Goal: Transaction & Acquisition: Purchase product/service

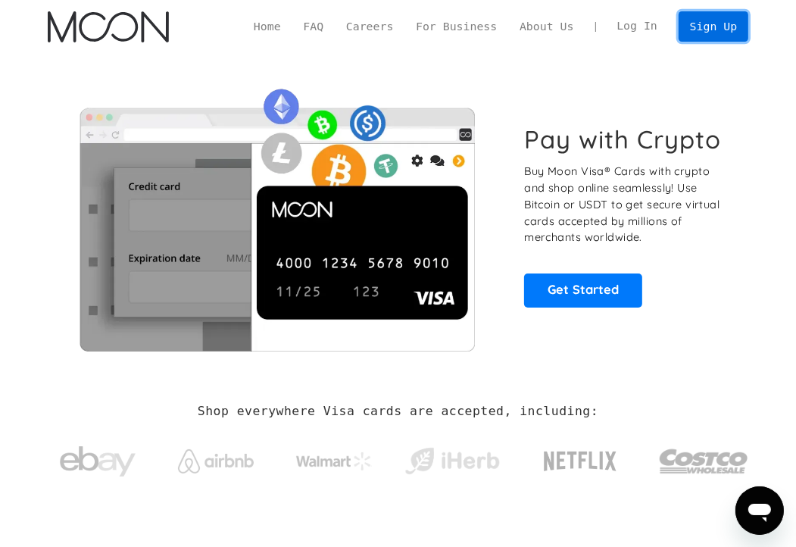
click at [705, 33] on link "Sign Up" at bounding box center [713, 26] width 70 height 30
click at [635, 29] on link "Log In" at bounding box center [636, 27] width 63 height 30
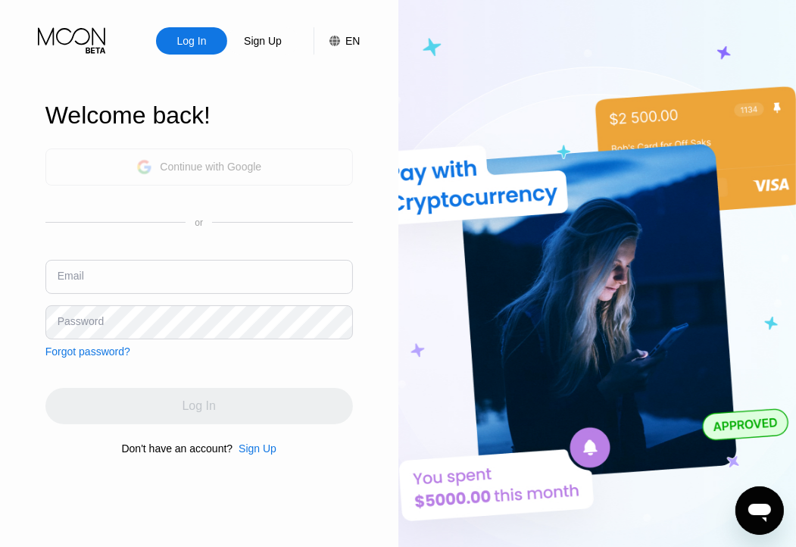
click at [242, 160] on div "Continue with Google" at bounding box center [210, 166] width 101 height 12
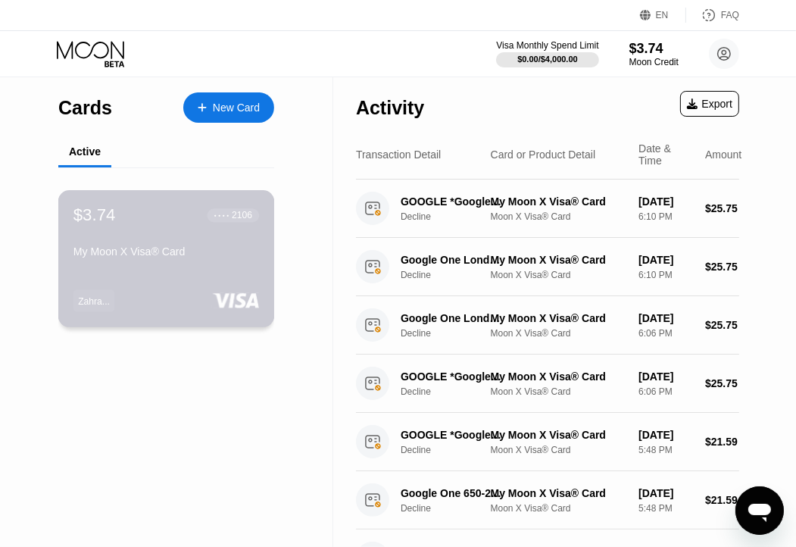
click at [142, 255] on div "My Moon X Visa® Card" at bounding box center [165, 251] width 185 height 12
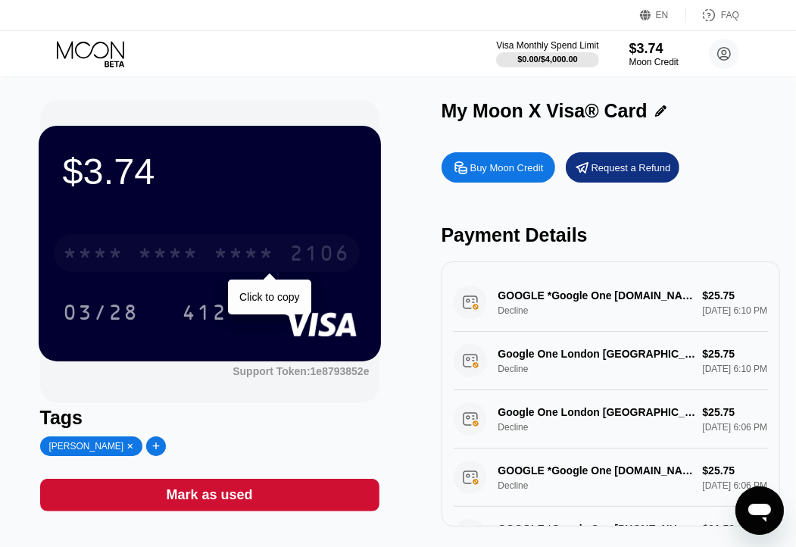
click at [167, 264] on div "* * * *" at bounding box center [169, 255] width 61 height 24
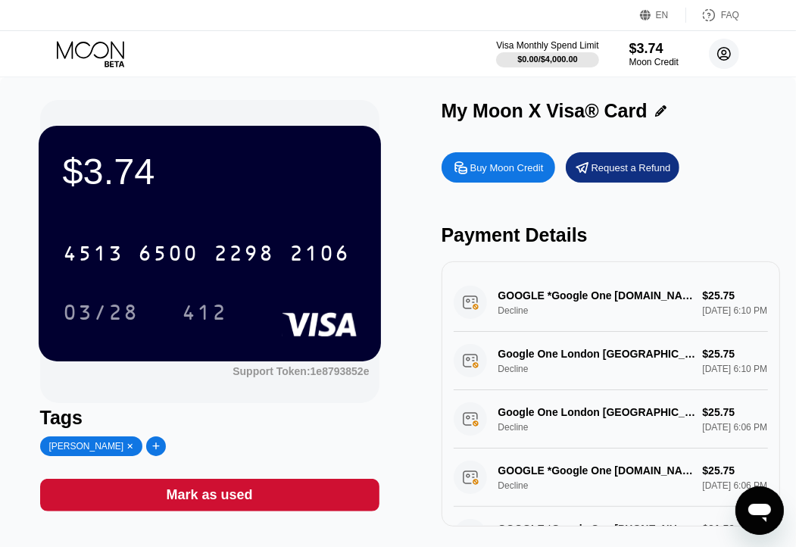
click at [730, 59] on circle at bounding box center [724, 54] width 30 height 30
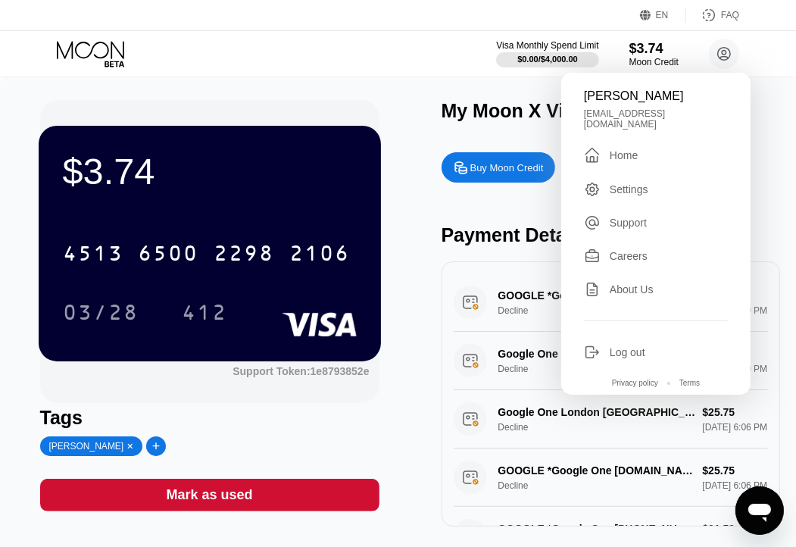
click at [615, 183] on div "Settings" at bounding box center [628, 189] width 39 height 12
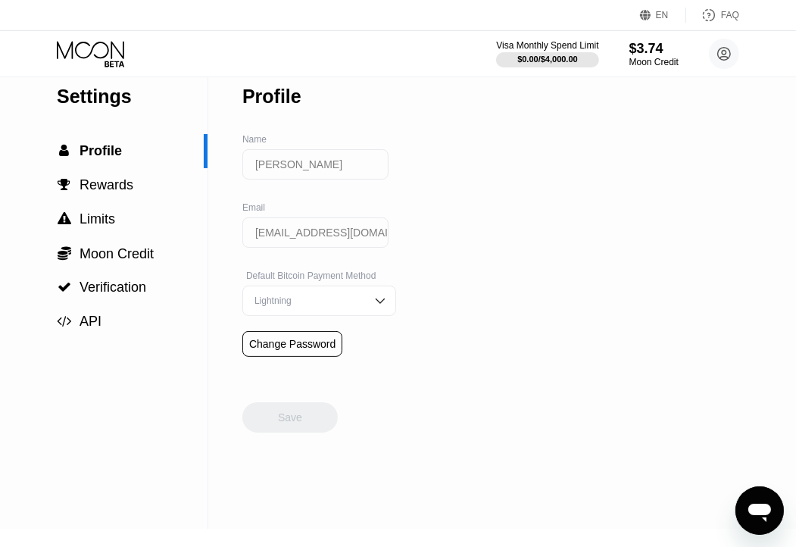
scroll to position [76, 0]
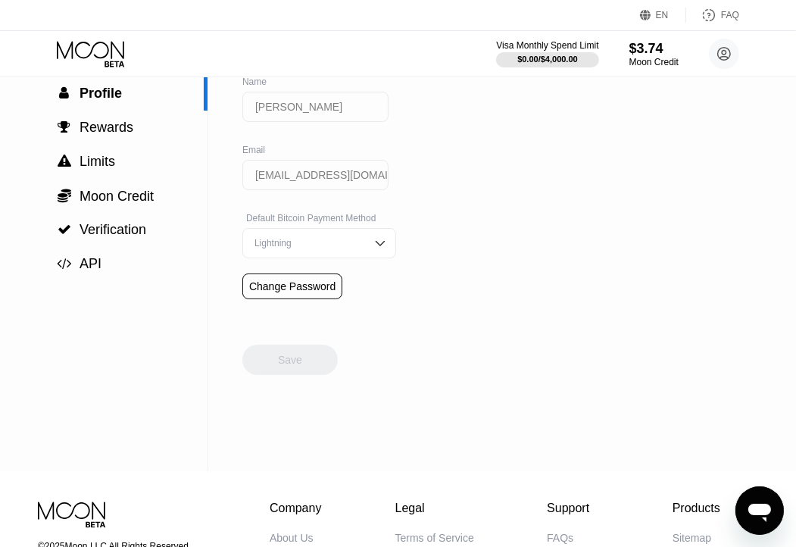
click at [350, 258] on div "Lightning" at bounding box center [319, 243] width 154 height 30
click at [444, 264] on div "Settings  Profile  Rewards  Limits  Moon Credit  Verification  API Profil…" at bounding box center [398, 236] width 796 height 469
click at [428, 326] on div "Settings  Profile  Rewards  Limits  Moon Credit  Verification  API Profil…" at bounding box center [398, 236] width 796 height 469
click at [372, 246] on img at bounding box center [379, 242] width 15 height 15
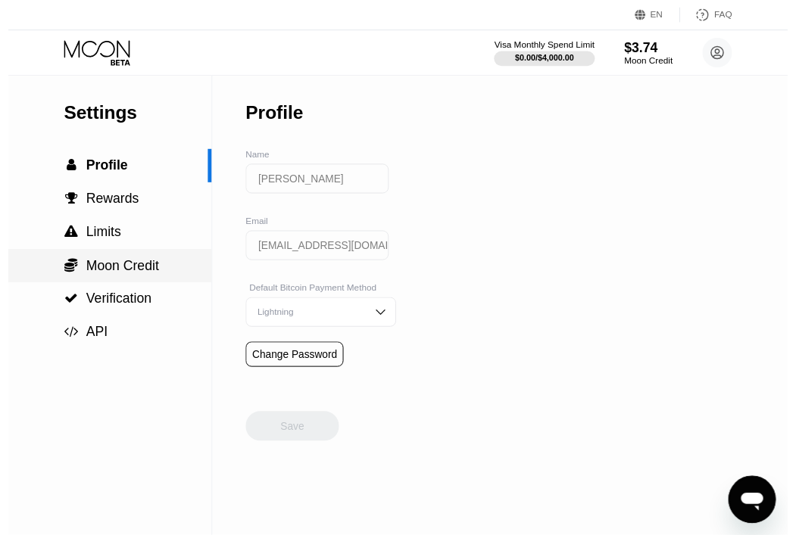
scroll to position [0, 0]
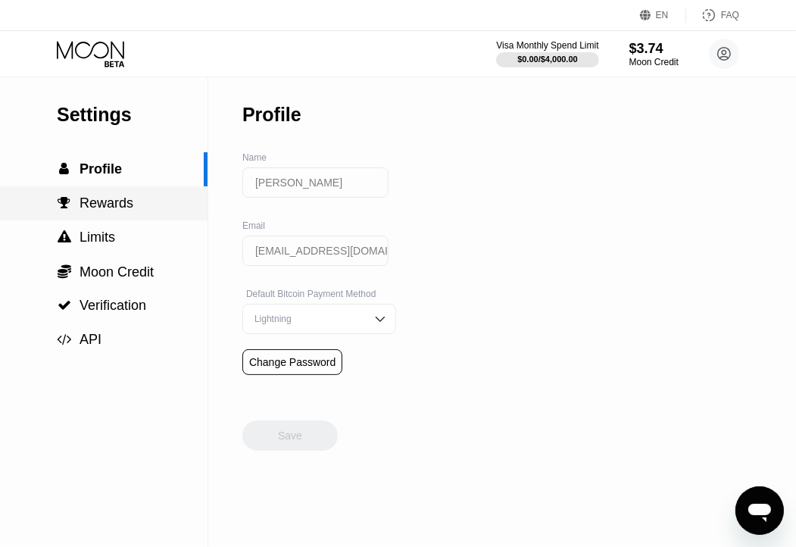
click at [103, 210] on span "Rewards" at bounding box center [106, 202] width 54 height 15
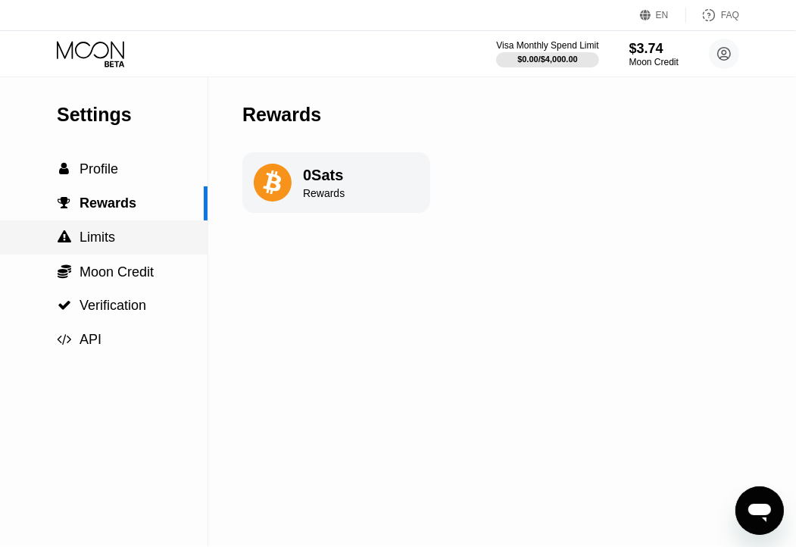
click at [111, 235] on span "Limits" at bounding box center [97, 236] width 36 height 15
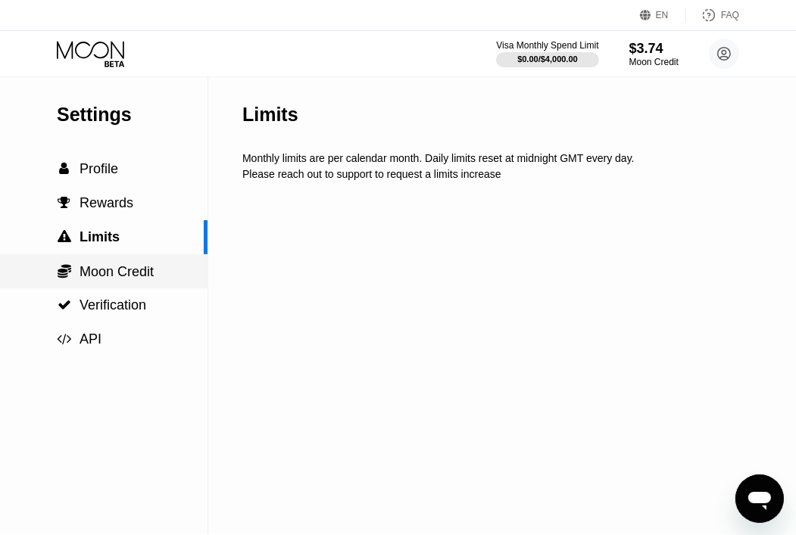
click at [115, 267] on span "Moon Credit" at bounding box center [116, 271] width 74 height 15
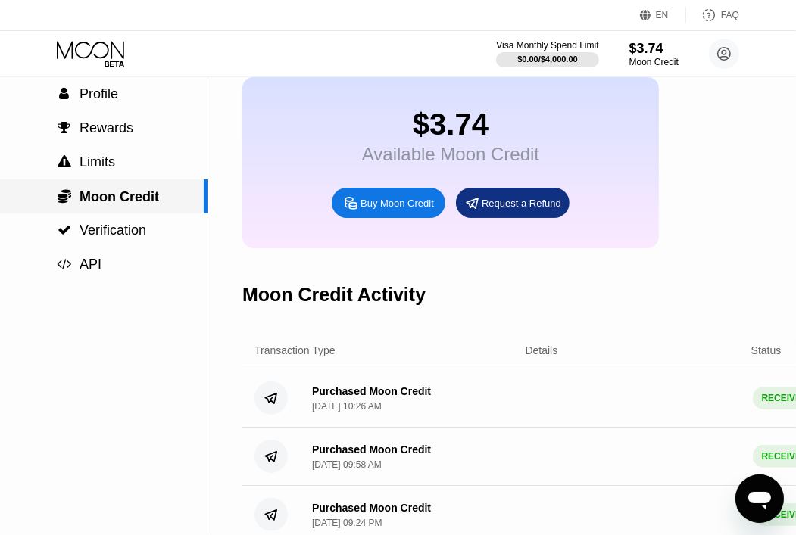
scroll to position [76, 0]
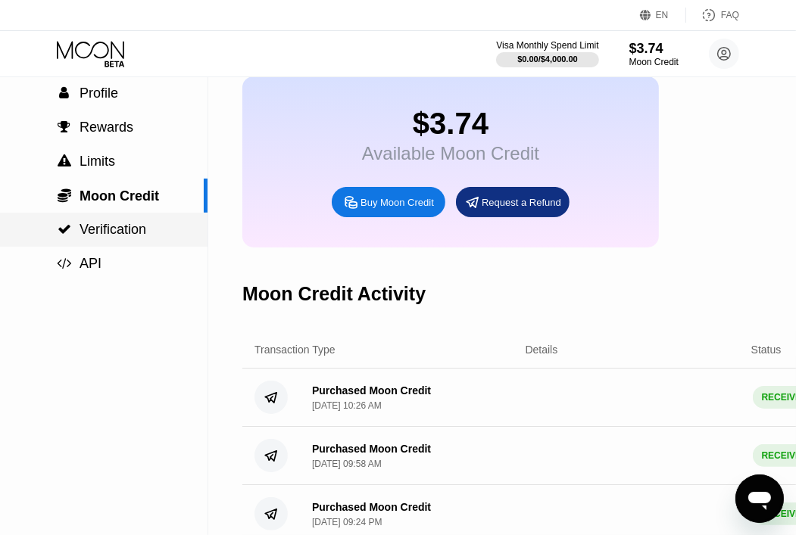
click at [134, 237] on span "Verification" at bounding box center [112, 229] width 67 height 15
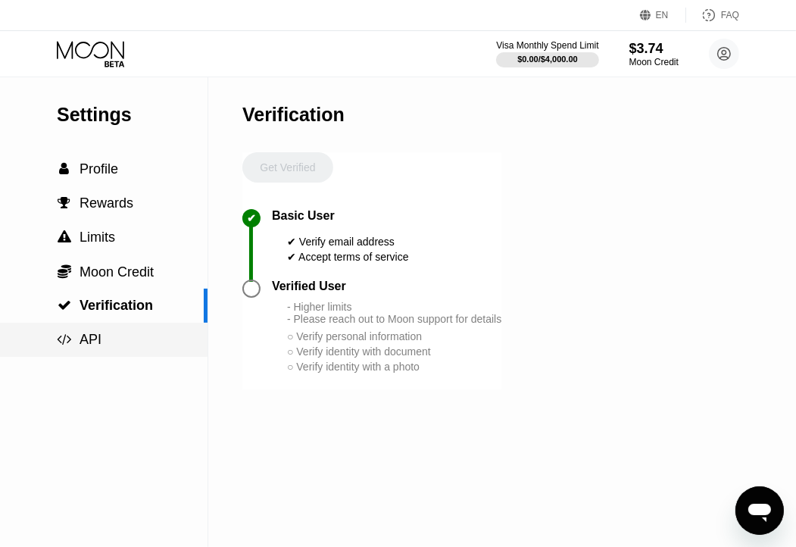
click at [105, 347] on div " API" at bounding box center [103, 340] width 207 height 16
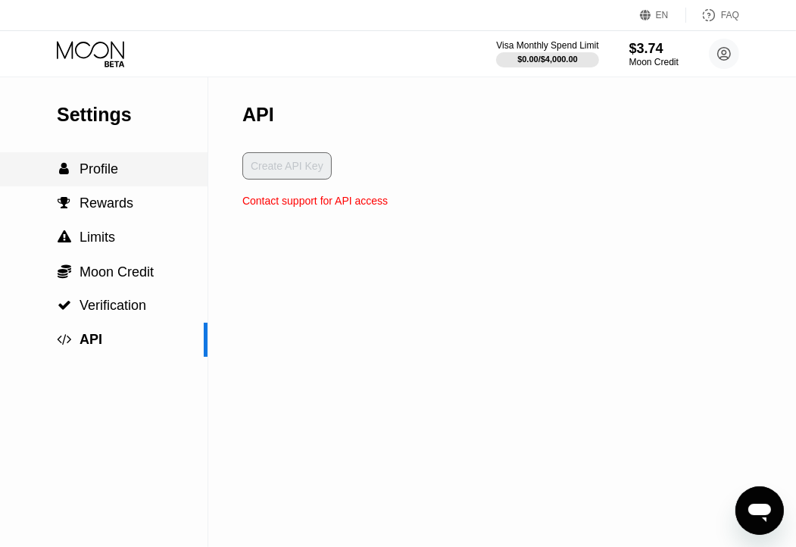
click at [109, 176] on span "Profile" at bounding box center [98, 168] width 39 height 15
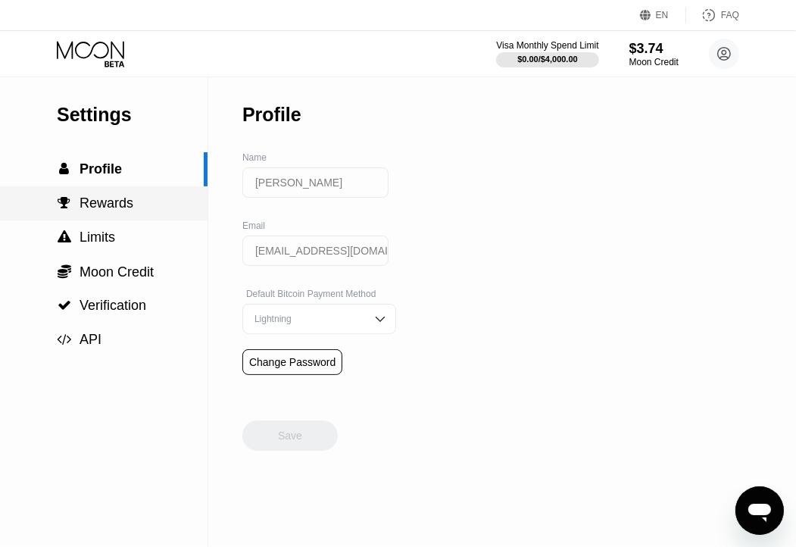
click at [103, 220] on div " Rewards" at bounding box center [103, 203] width 207 height 34
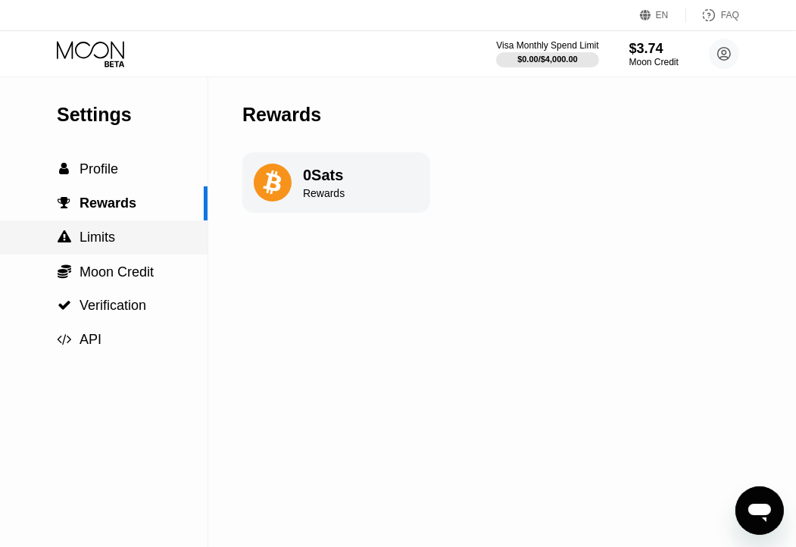
click at [114, 254] on div " Limits" at bounding box center [103, 237] width 207 height 34
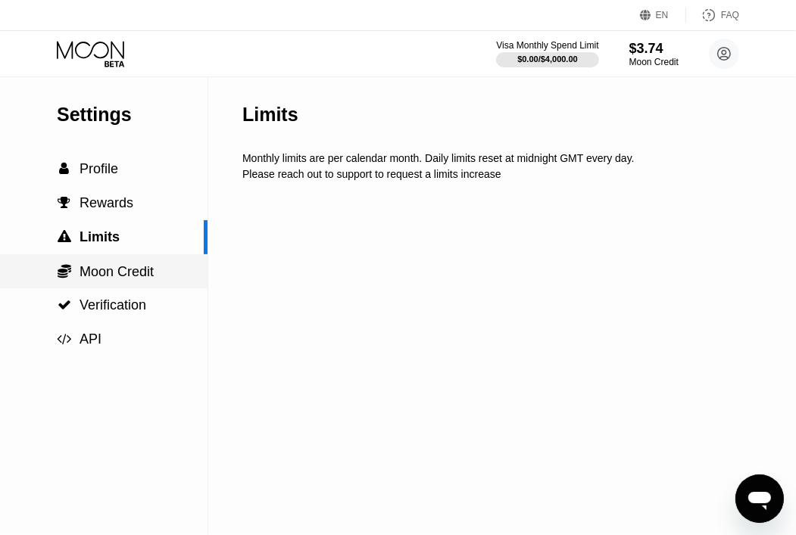
click at [107, 276] on span "Moon Credit" at bounding box center [116, 271] width 74 height 15
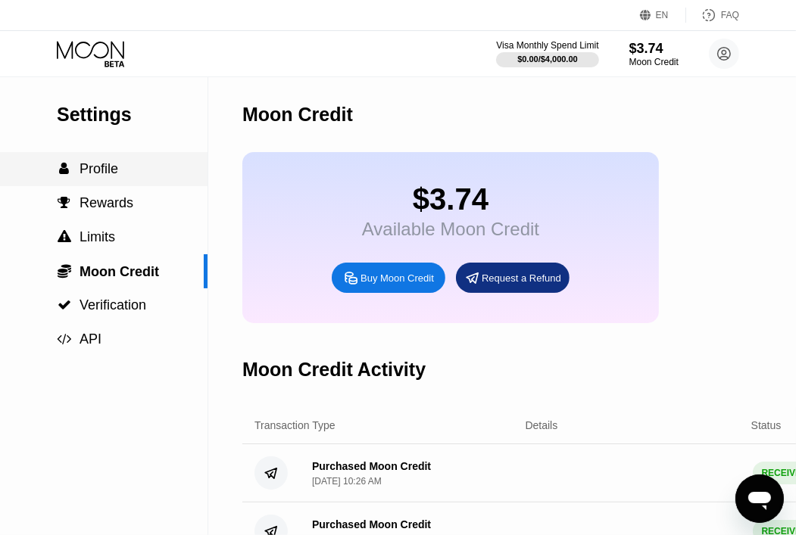
click at [123, 172] on div " Profile" at bounding box center [103, 169] width 207 height 16
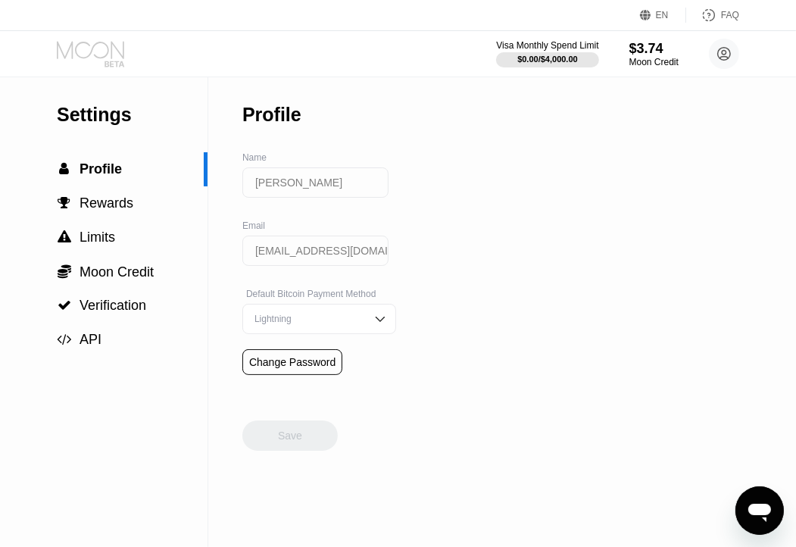
click at [100, 52] on icon at bounding box center [92, 54] width 70 height 26
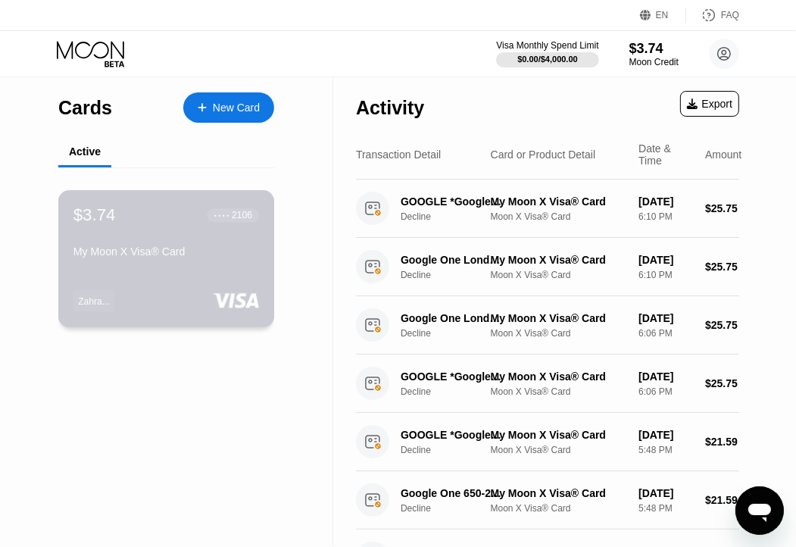
click at [133, 257] on div "My Moon X Visa® Card" at bounding box center [165, 251] width 185 height 12
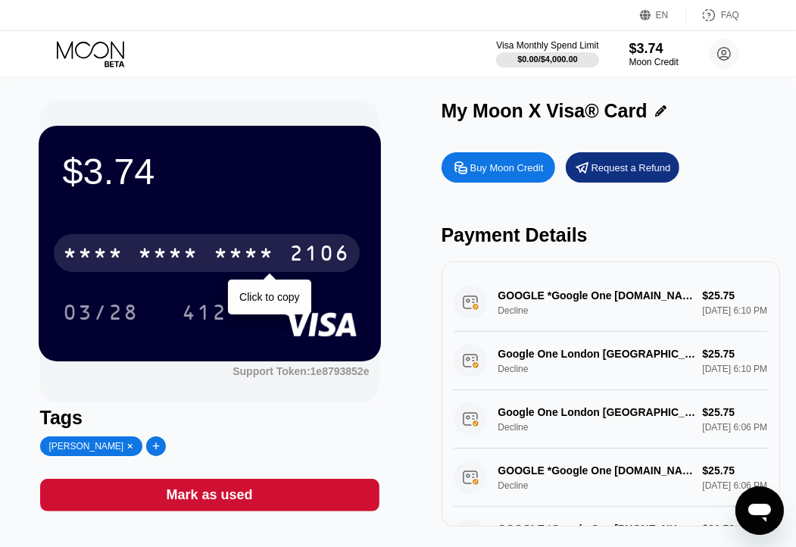
click at [246, 238] on div "* * * * * * * * * * * * 2106" at bounding box center [207, 253] width 306 height 38
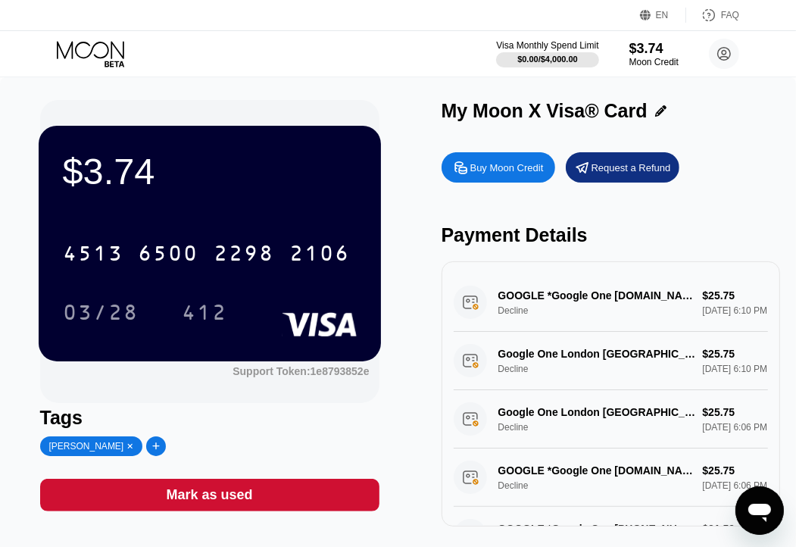
click at [200, 387] on div "$3.74 4513 6500 2298 2106 03/28 412 Support Token: 1e8793852e" at bounding box center [209, 251] width 339 height 303
click at [725, 61] on circle at bounding box center [724, 54] width 30 height 30
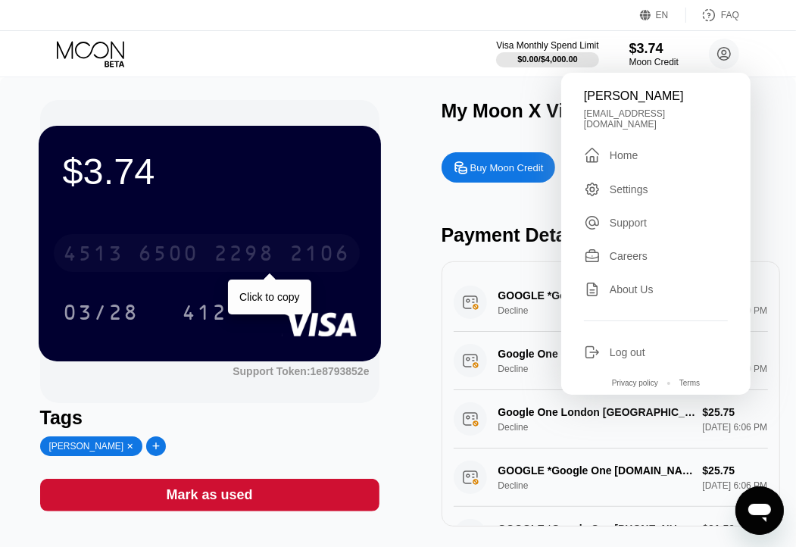
click at [176, 247] on div "6500" at bounding box center [169, 255] width 61 height 24
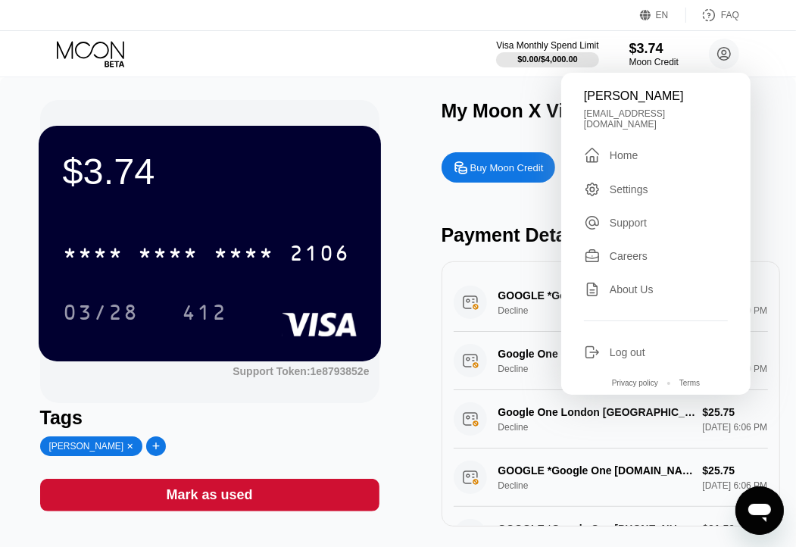
click at [426, 180] on div "$3.74 * * * * * * * * * * * * 2106 03/28 412 Support Token: 1e8793852e Tags Zah…" at bounding box center [398, 313] width 716 height 426
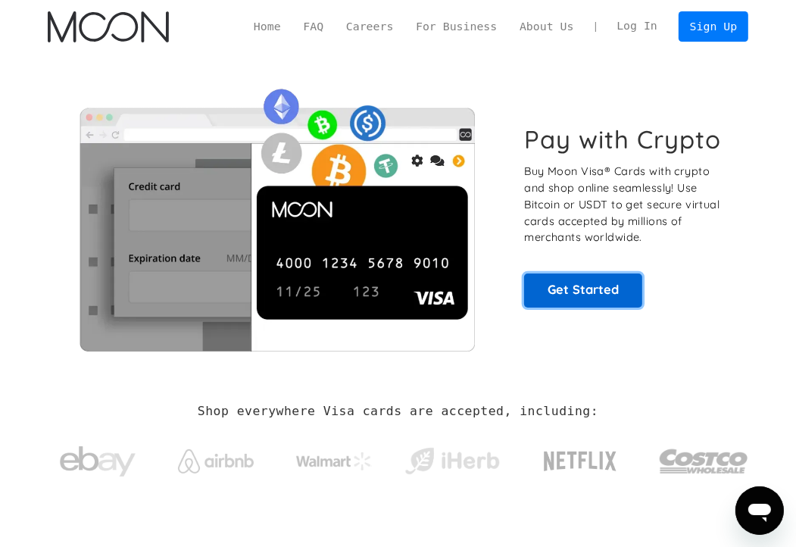
click at [558, 291] on link "Get Started" at bounding box center [583, 289] width 118 height 33
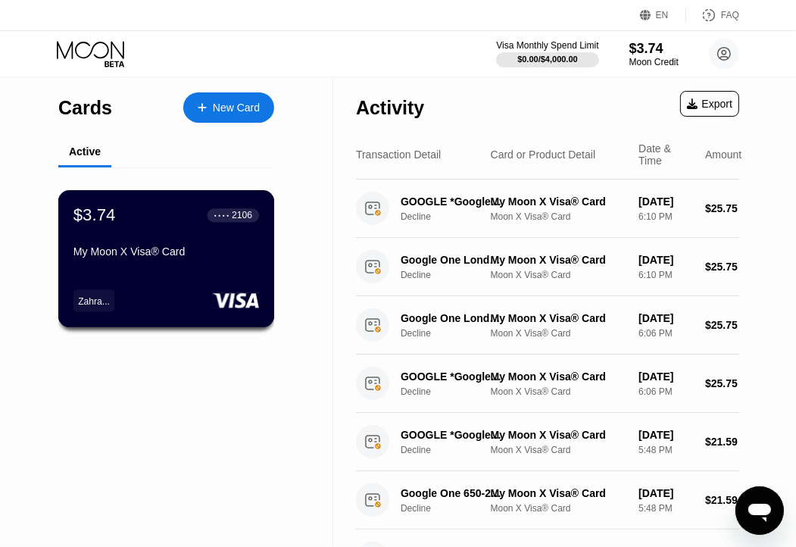
click at [157, 254] on div "My Moon X Visa® Card" at bounding box center [165, 251] width 185 height 12
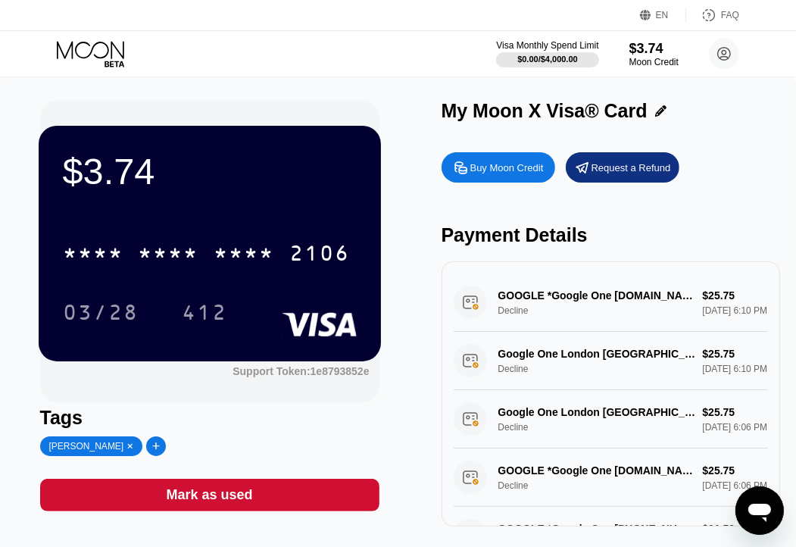
click at [708, 51] on div "Visa Monthly Spend Limit $0.00 / $4,000.00 $3.74 Moon Credit Zahra Hoseini hose…" at bounding box center [617, 54] width 243 height 30
click at [97, 52] on icon at bounding box center [92, 54] width 70 height 26
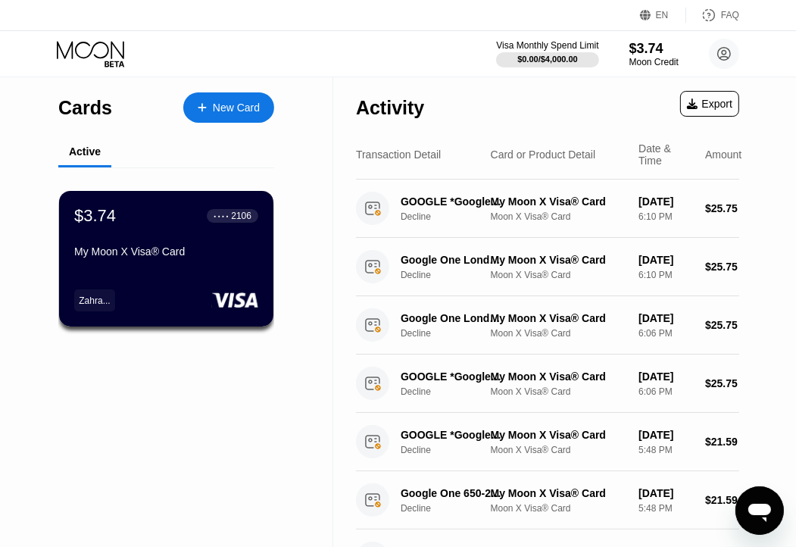
click at [226, 102] on div "New Card" at bounding box center [236, 107] width 47 height 13
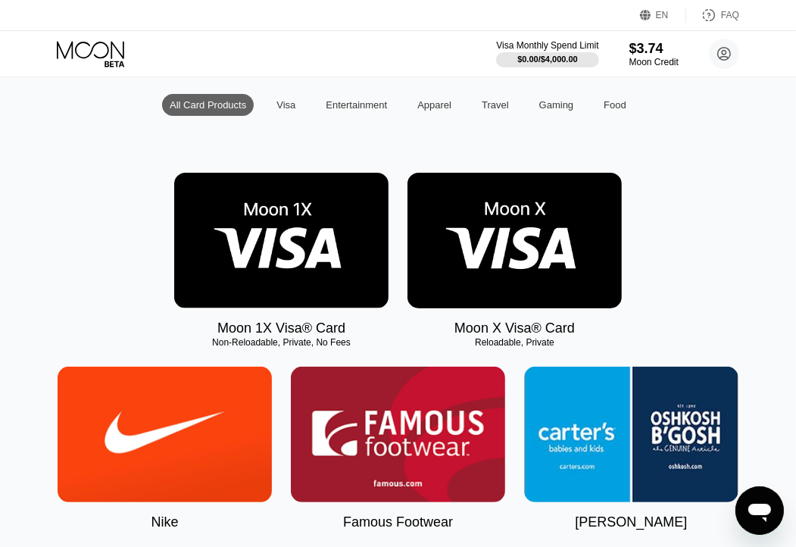
scroll to position [227, 0]
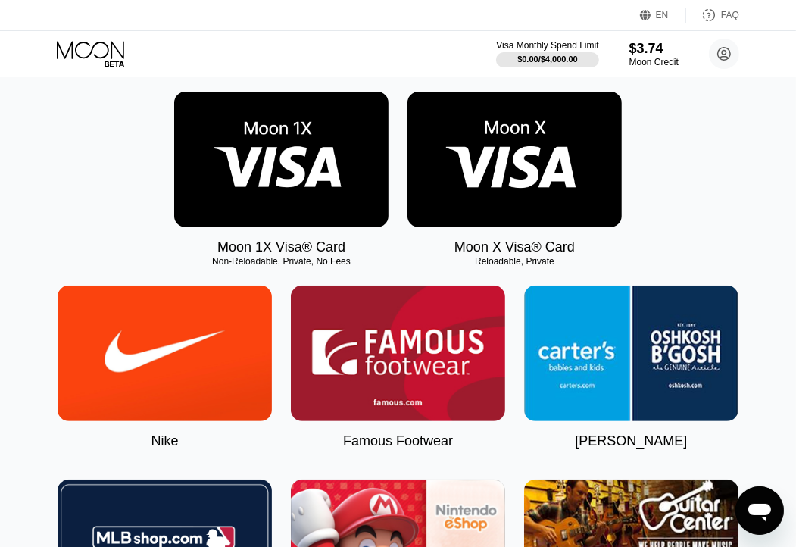
click at [264, 202] on img at bounding box center [281, 159] width 214 height 135
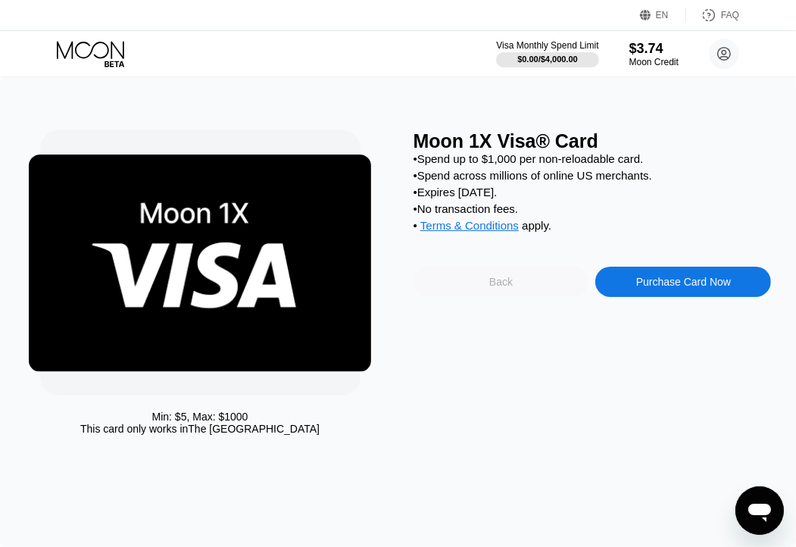
click at [521, 297] on div "Back" at bounding box center [501, 281] width 176 height 30
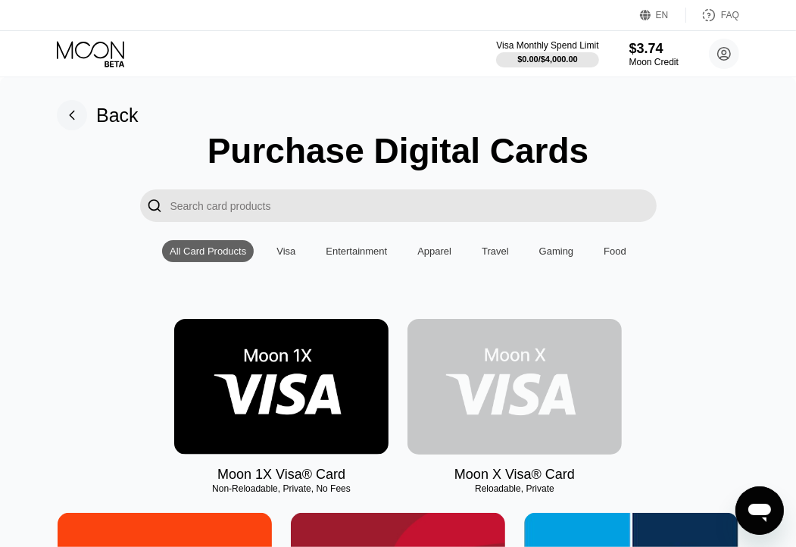
click at [510, 403] on img at bounding box center [514, 386] width 214 height 135
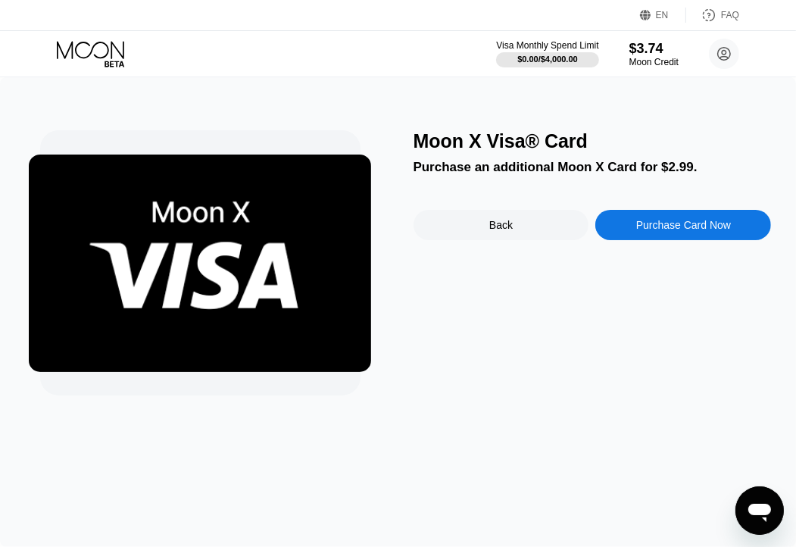
click at [466, 232] on div "Back" at bounding box center [501, 225] width 176 height 30
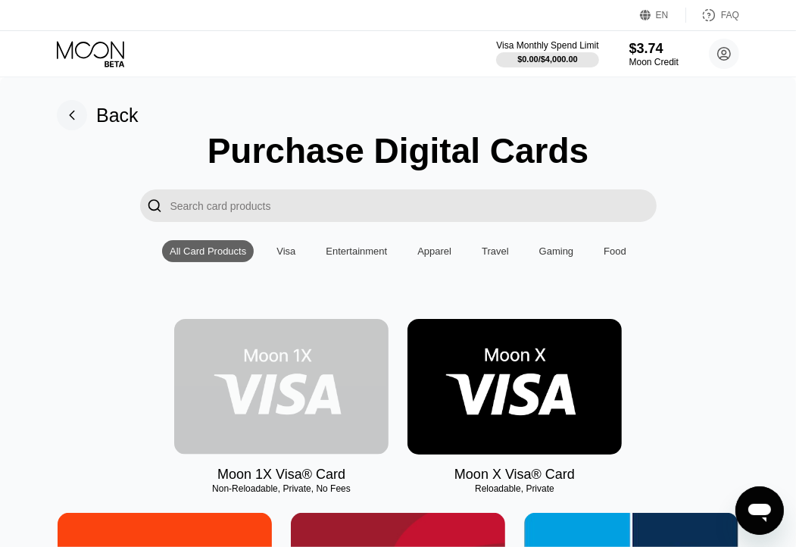
click at [279, 397] on img at bounding box center [281, 386] width 214 height 135
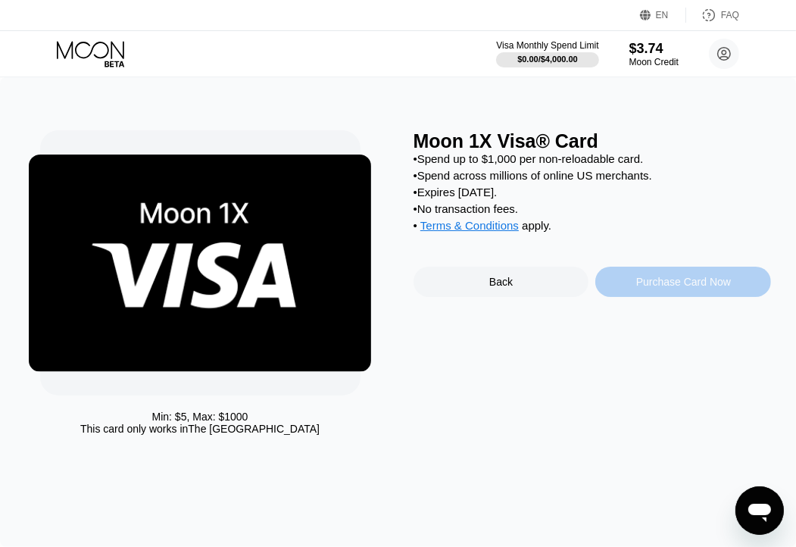
click at [663, 288] on div "Purchase Card Now" at bounding box center [683, 282] width 95 height 12
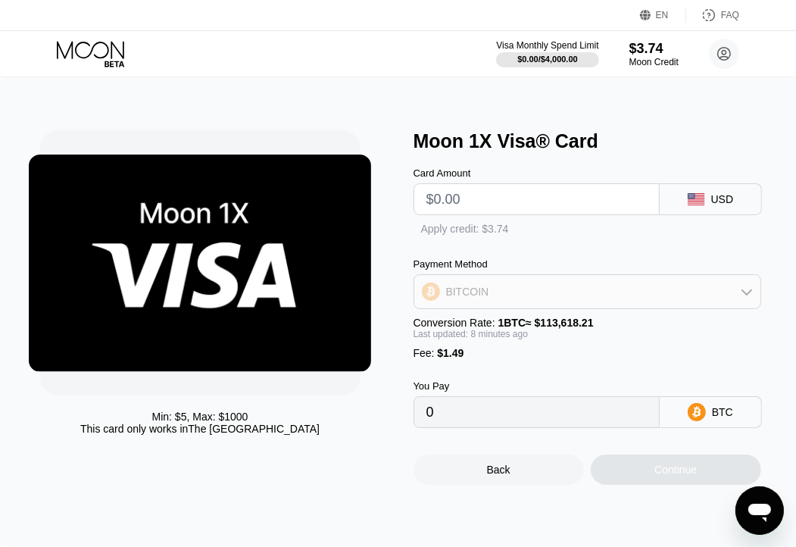
click at [663, 294] on div "BITCOIN" at bounding box center [587, 291] width 346 height 30
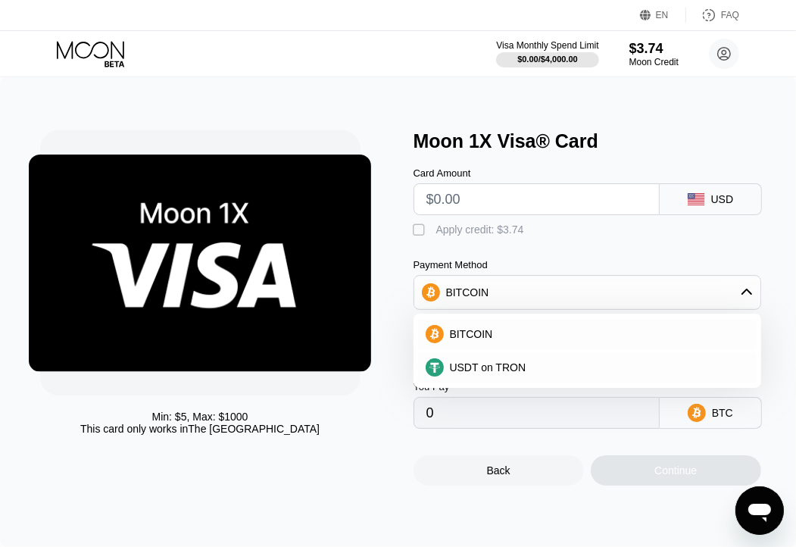
click at [400, 243] on div "Min: $ 5 , Max: $ 1000 This card only works in The United States Moon 1X Visa® …" at bounding box center [398, 307] width 716 height 355
click at [450, 207] on input "text" at bounding box center [536, 199] width 220 height 30
click at [415, 237] on div "" at bounding box center [420, 230] width 15 height 15
click at [484, 207] on input "text" at bounding box center [536, 199] width 220 height 30
type input "$3"
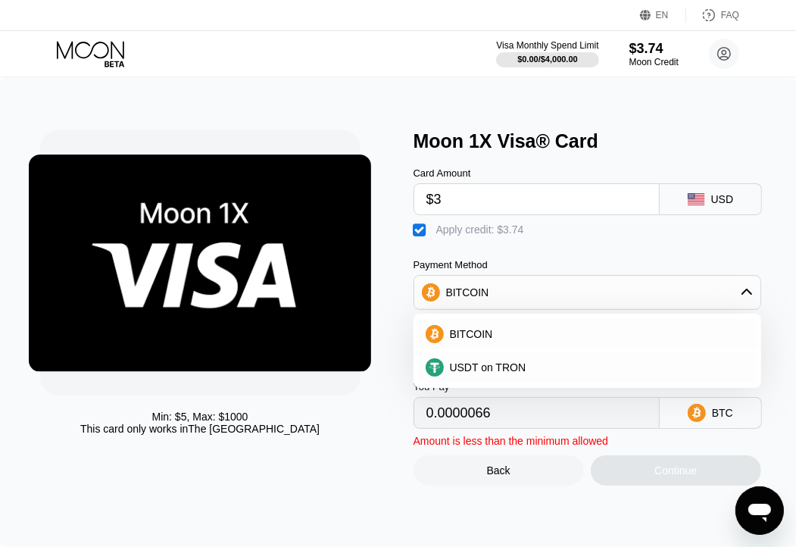
type input "0.0000066"
type input "$3.1"
type input "0.00000747"
type input "$3."
type input "0.0000066"
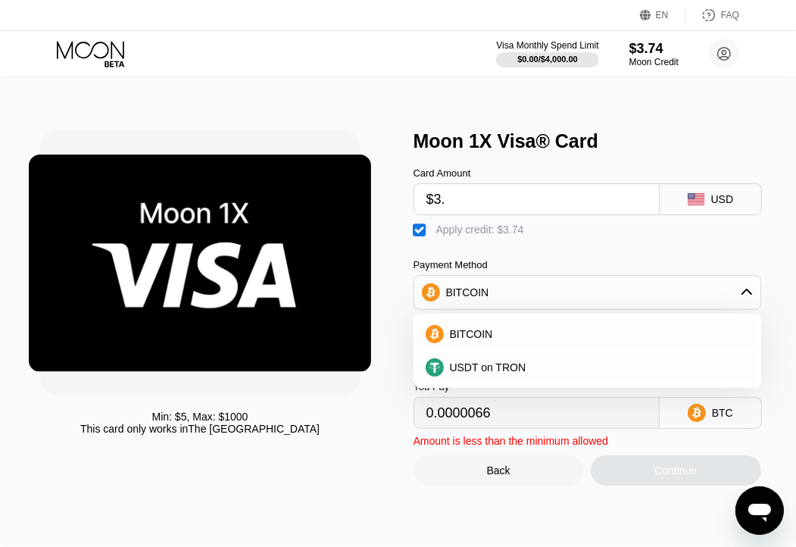
type input "$3.7"
type input "0.00001275"
type input "$3.74"
type input "0.0000131"
type input "$3.74"
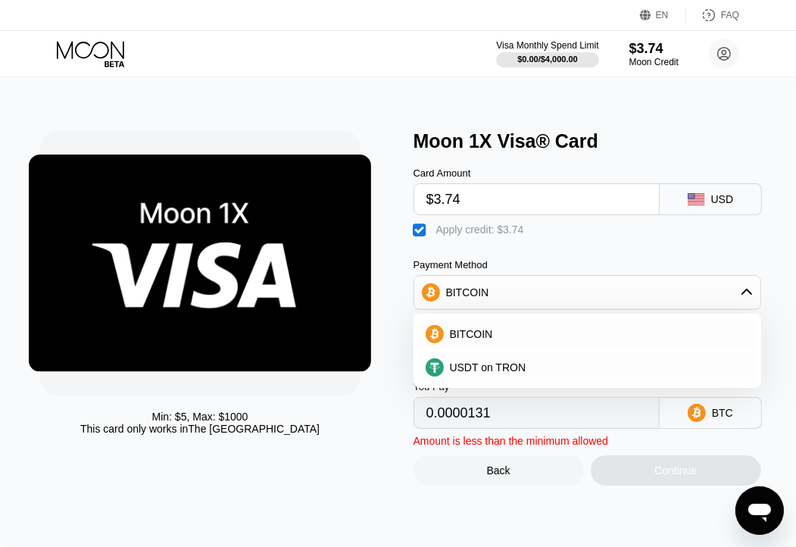
click at [406, 266] on div "Min: $ 5 , Max: $ 1000 This card only works in The United States Moon 1X Visa® …" at bounding box center [398, 307] width 716 height 355
click at [371, 422] on div "Min: $ 5 , Max: $ 1000 This card only works in The United States" at bounding box center [219, 307] width 358 height 355
click at [463, 485] on div "Back" at bounding box center [498, 470] width 170 height 30
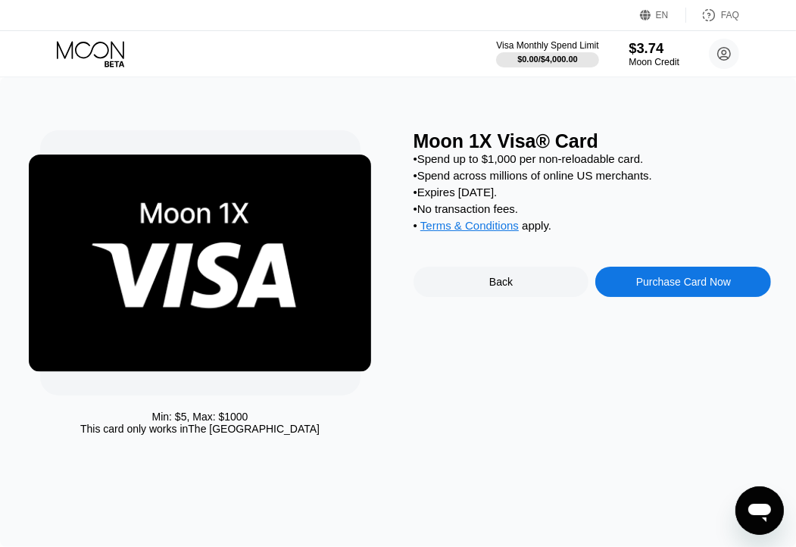
click at [654, 52] on div "$3.74" at bounding box center [653, 48] width 51 height 16
